Goal: Check status: Check status

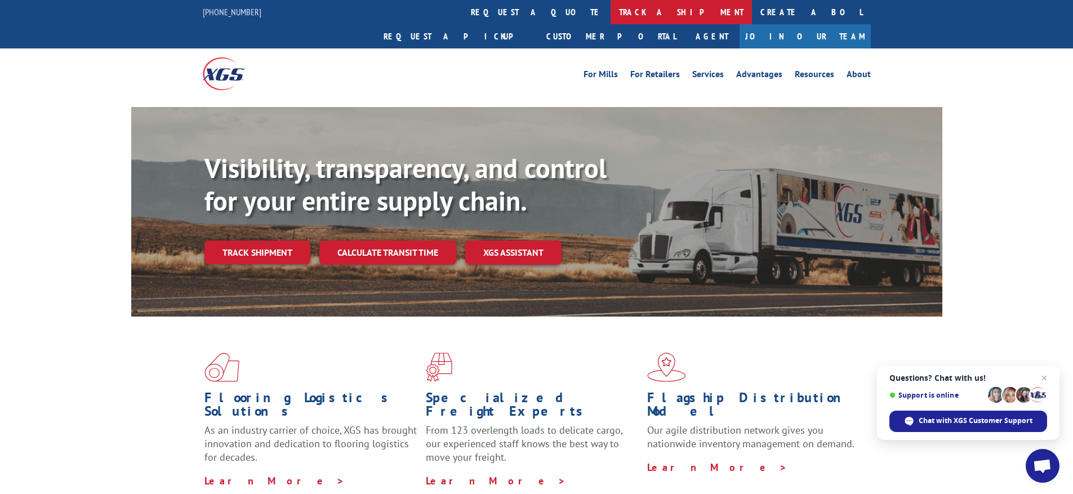
click at [610, 15] on link "track a shipment" at bounding box center [680, 12] width 141 height 24
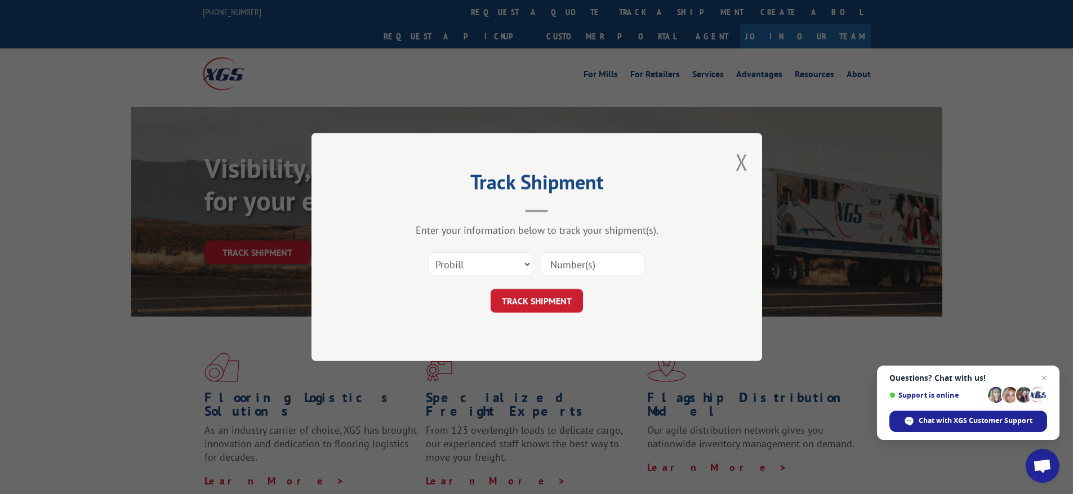
click at [583, 261] on input at bounding box center [593, 264] width 104 height 24
type input "17603098"
click at [539, 322] on div "Track Shipment Enter your information below to track your shipment(s). Select c…" at bounding box center [536, 247] width 451 height 228
click at [541, 306] on button "TRACK SHIPMENT" at bounding box center [536, 301] width 92 height 24
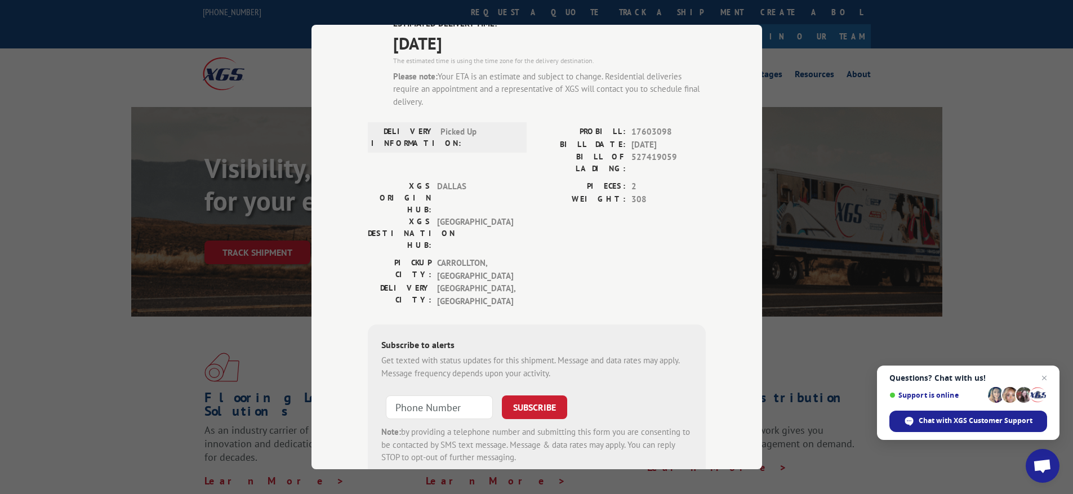
scroll to position [114, 0]
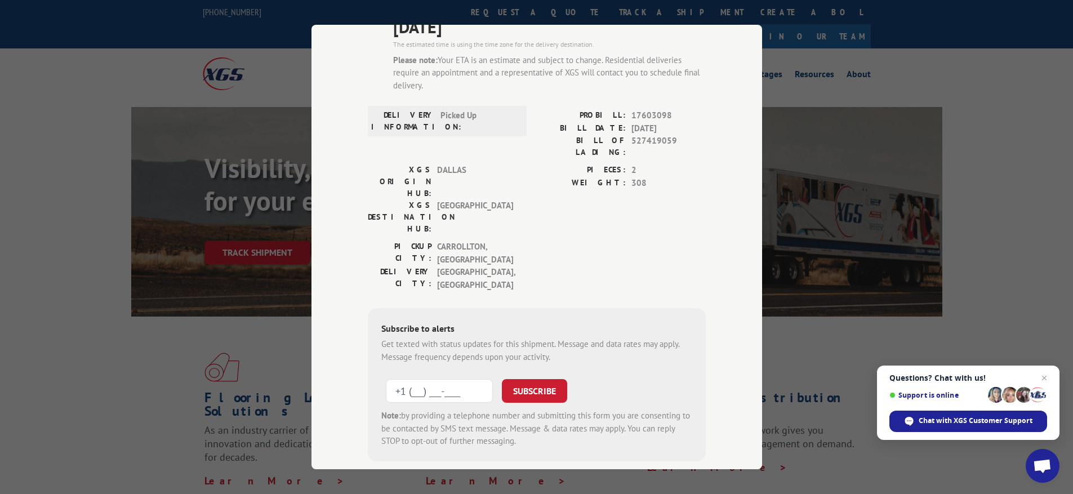
click at [445, 379] on input "+1 (___) ___-____" at bounding box center [439, 391] width 107 height 24
type input "[PHONE_NUMBER]"
click at [552, 379] on button "SUBSCRIBE" at bounding box center [534, 391] width 65 height 24
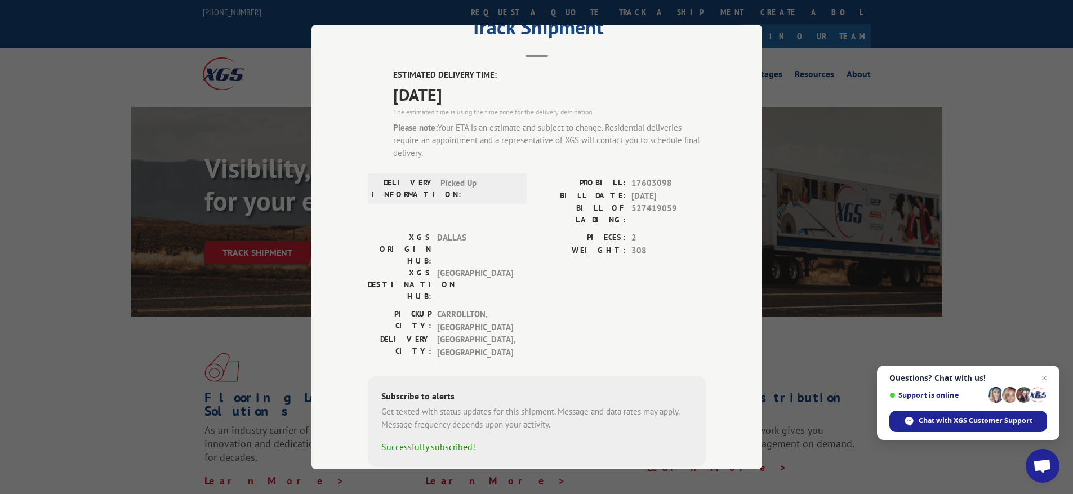
scroll to position [0, 0]
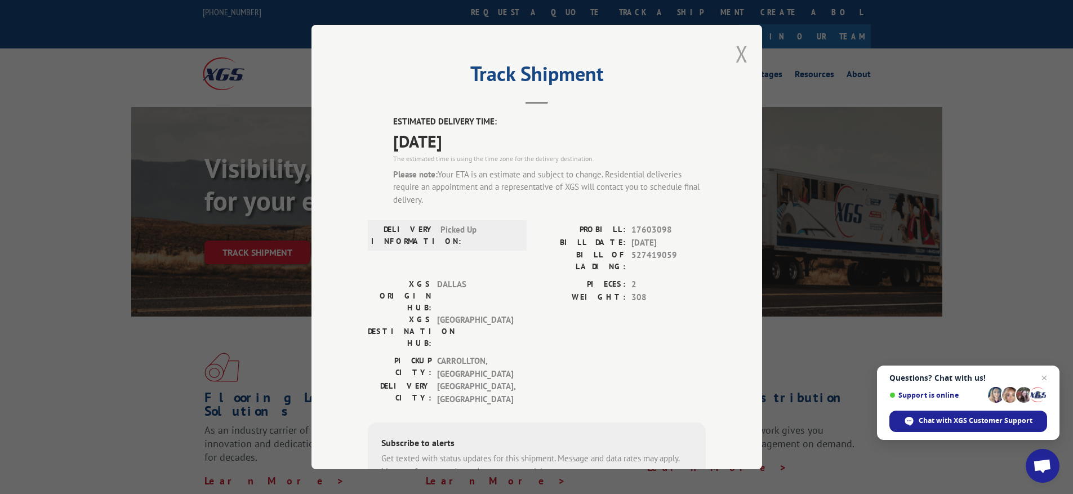
click at [736, 55] on button "Close modal" at bounding box center [741, 54] width 12 height 30
